Goal: Information Seeking & Learning: Learn about a topic

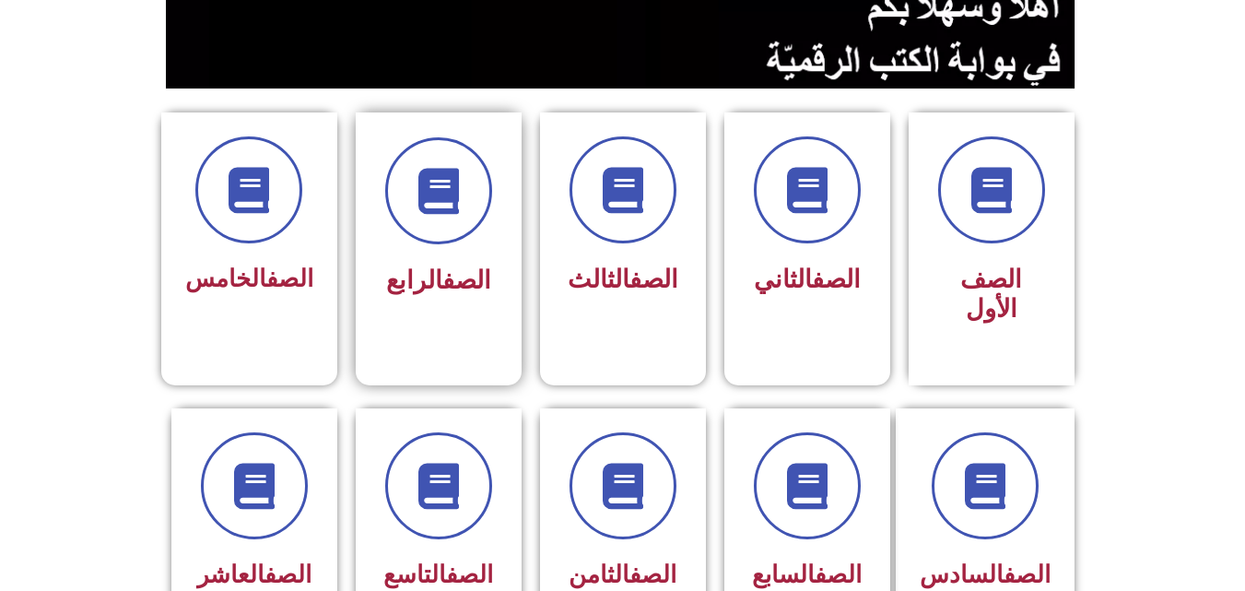
scroll to position [461, 0]
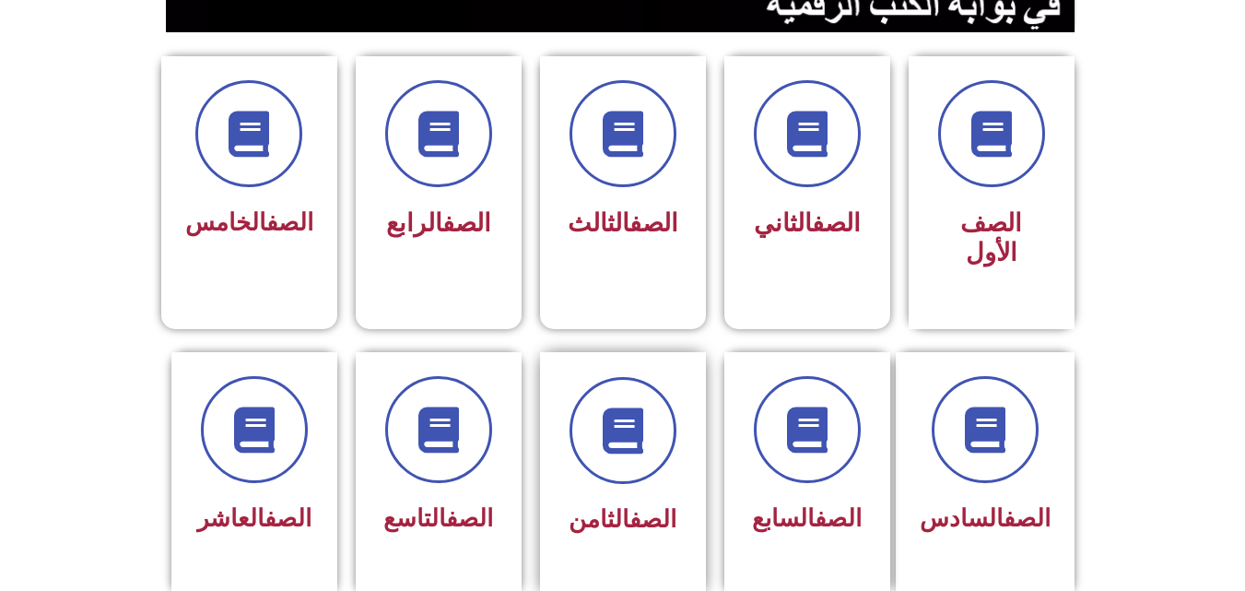
click at [663, 463] on div "الصف الثامن" at bounding box center [623, 460] width 116 height 166
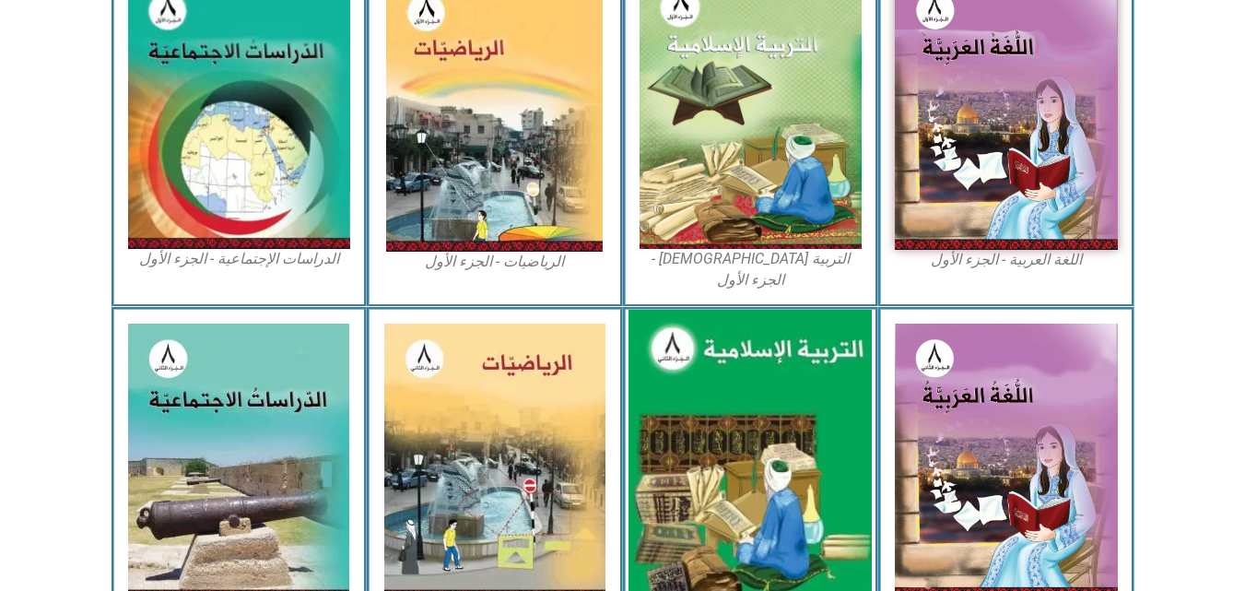
scroll to position [645, 0]
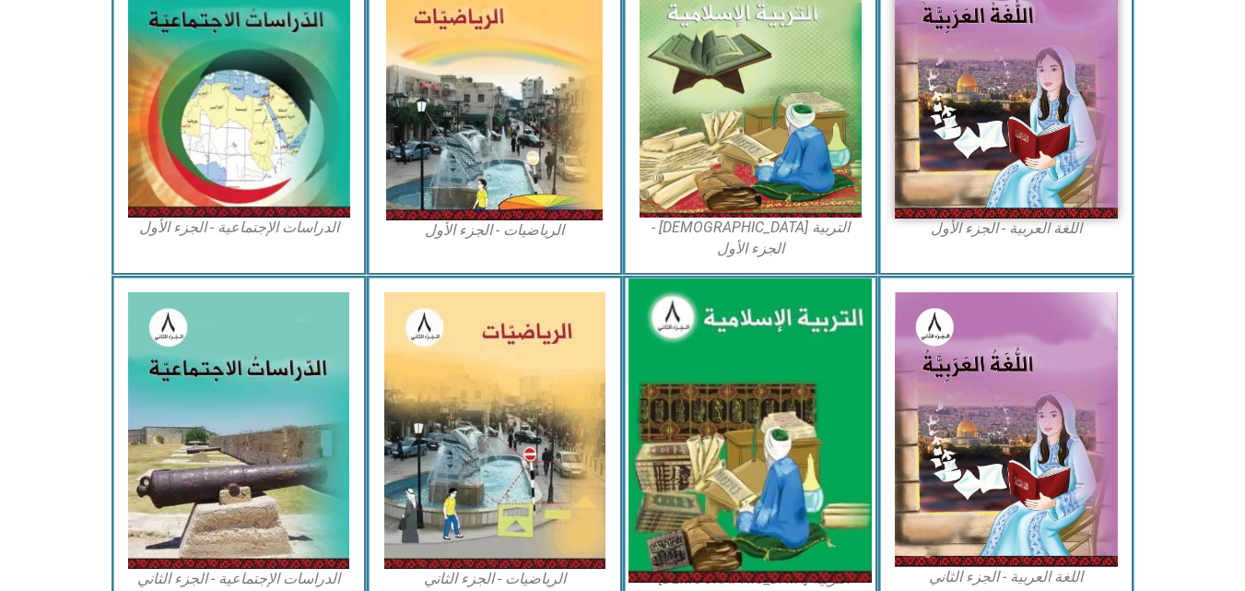
click at [756, 374] on img at bounding box center [750, 430] width 243 height 304
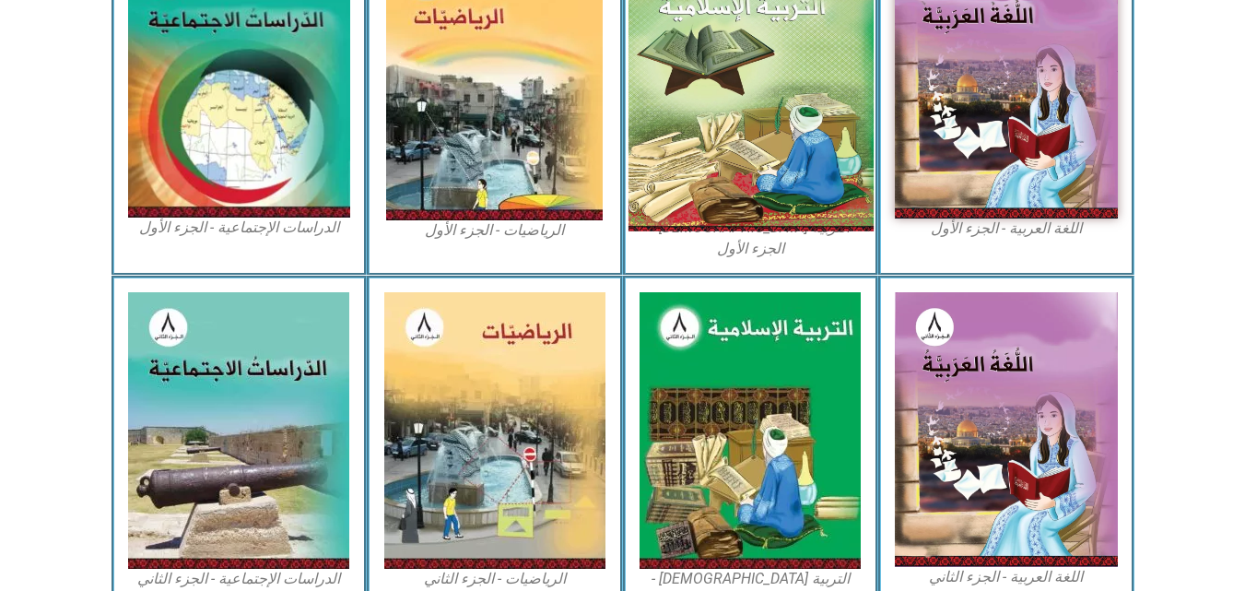
click at [712, 87] on img at bounding box center [750, 80] width 245 height 301
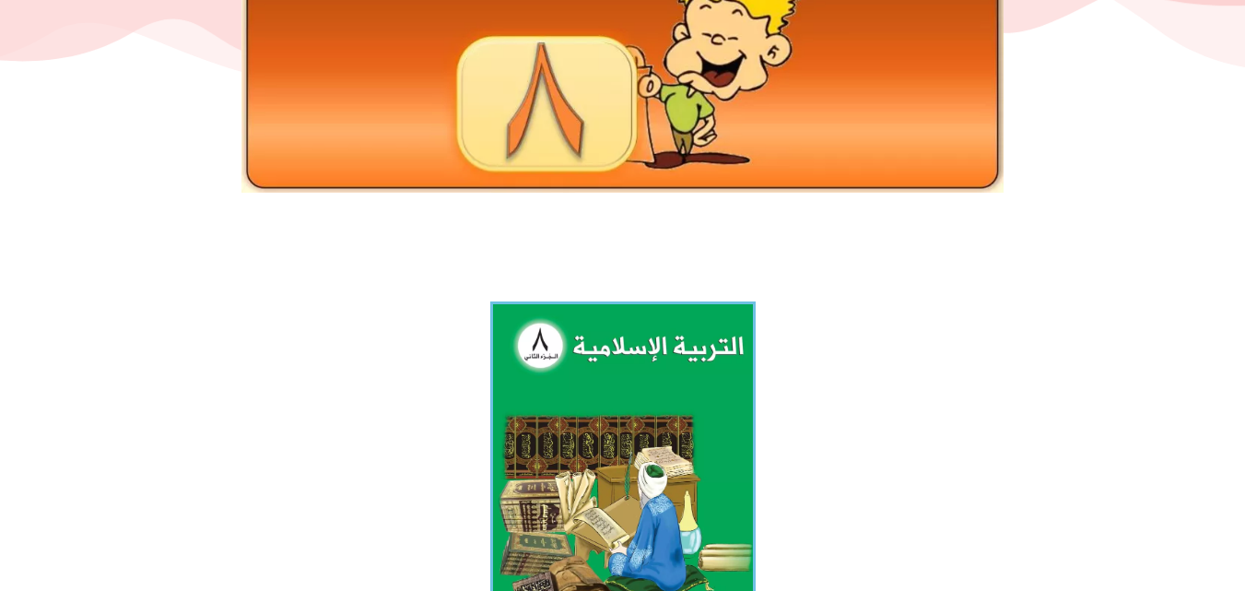
scroll to position [277, 0]
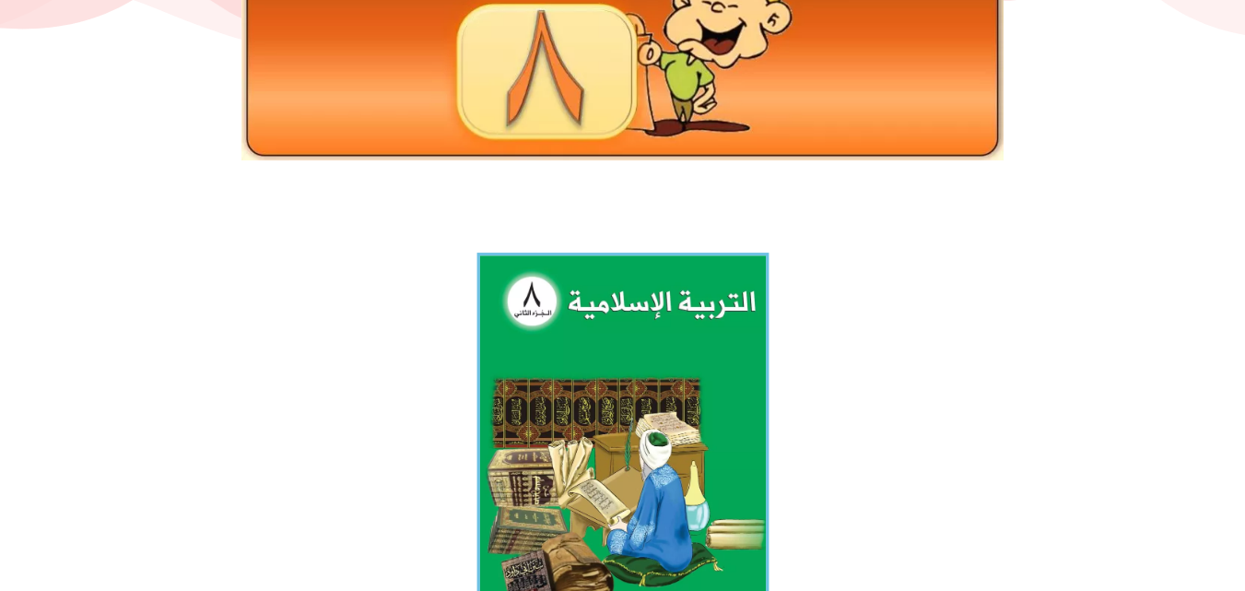
click at [569, 382] on img at bounding box center [623, 434] width 292 height 363
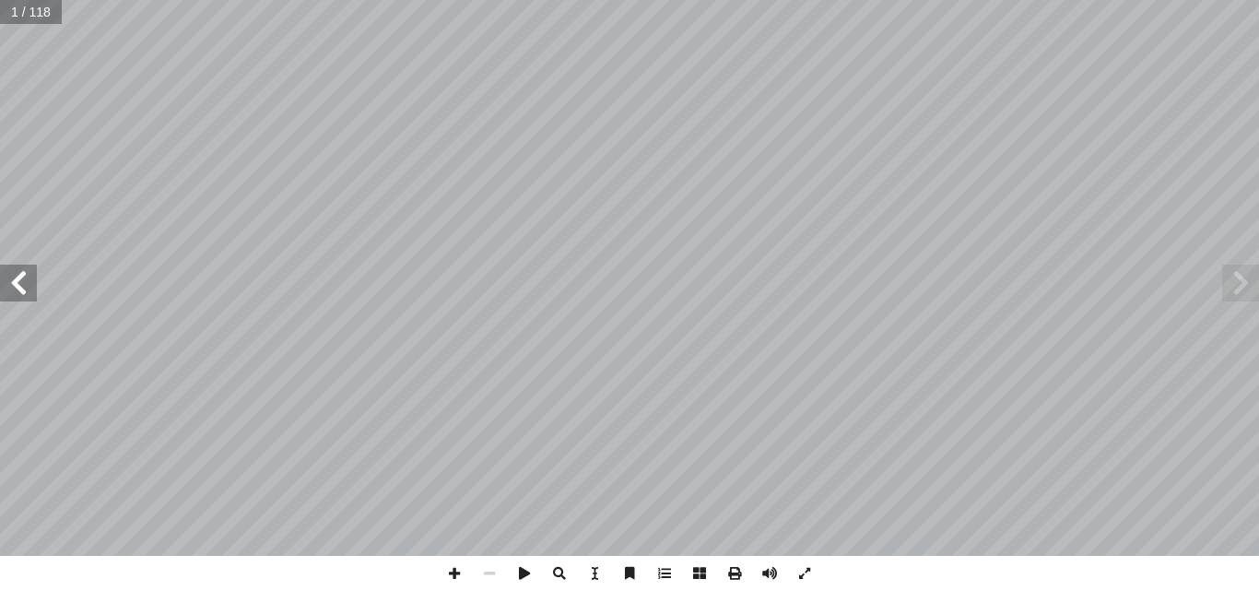
click at [11, 270] on span at bounding box center [18, 283] width 37 height 37
click at [10, 272] on span at bounding box center [18, 283] width 37 height 37
click at [35, 277] on span at bounding box center [18, 283] width 37 height 37
click at [28, 265] on span at bounding box center [18, 283] width 37 height 37
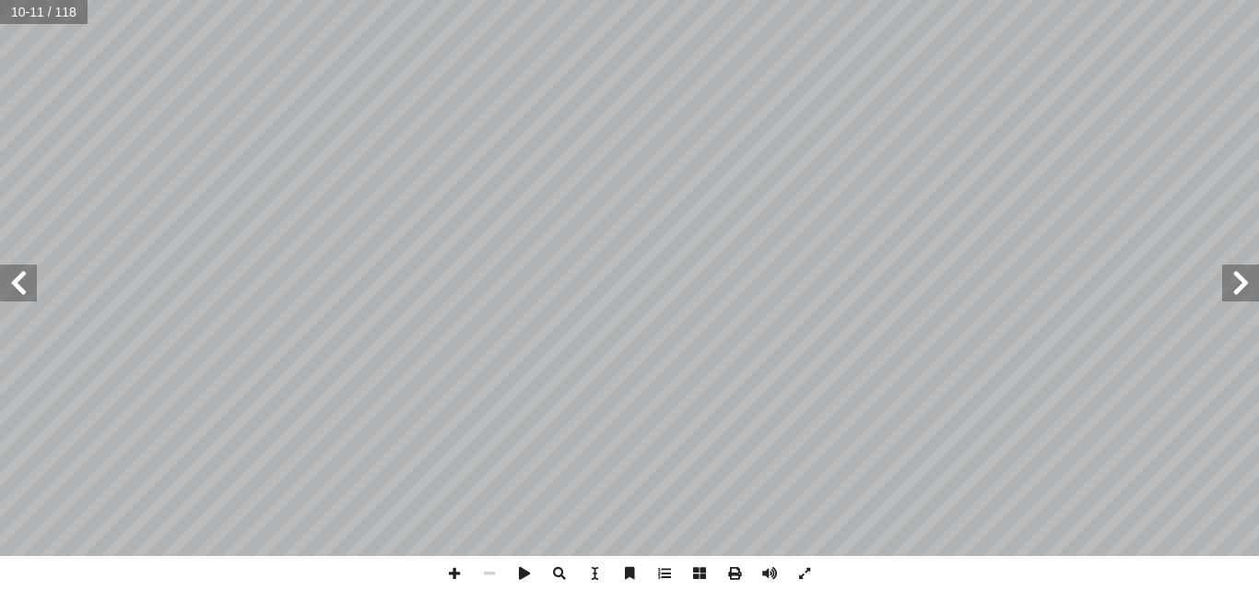
click at [30, 286] on span at bounding box center [18, 283] width 37 height 37
click at [18, 266] on span at bounding box center [18, 283] width 37 height 37
click at [18, 271] on span at bounding box center [18, 283] width 37 height 37
click at [20, 271] on span at bounding box center [18, 283] width 37 height 37
click at [21, 271] on span at bounding box center [18, 283] width 37 height 37
